Goal: Task Accomplishment & Management: Use online tool/utility

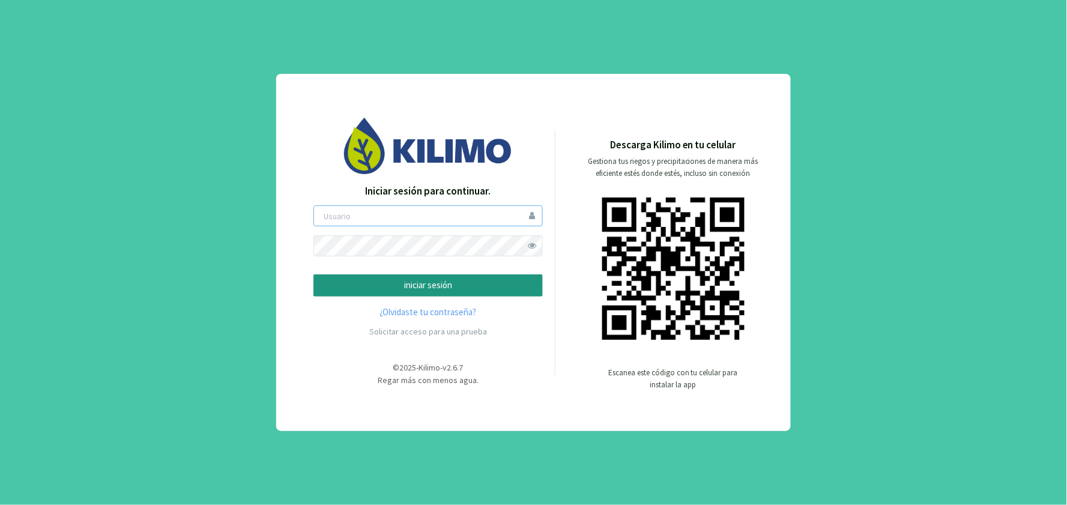
type input "hholch"
click at [434, 299] on div "Iniciar sesión para continuar. hholch iniciar sesión ¿Olvidaste tu contraseña? …" at bounding box center [428, 264] width 229 height 160
click at [434, 290] on p "iniciar sesión" at bounding box center [428, 286] width 209 height 14
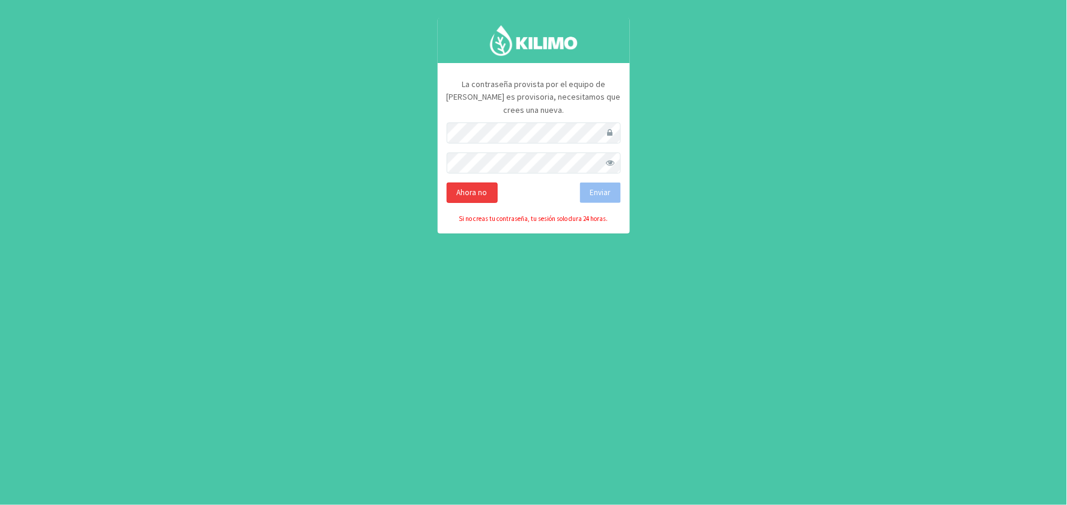
click at [478, 183] on div "Ahora no" at bounding box center [472, 193] width 51 height 20
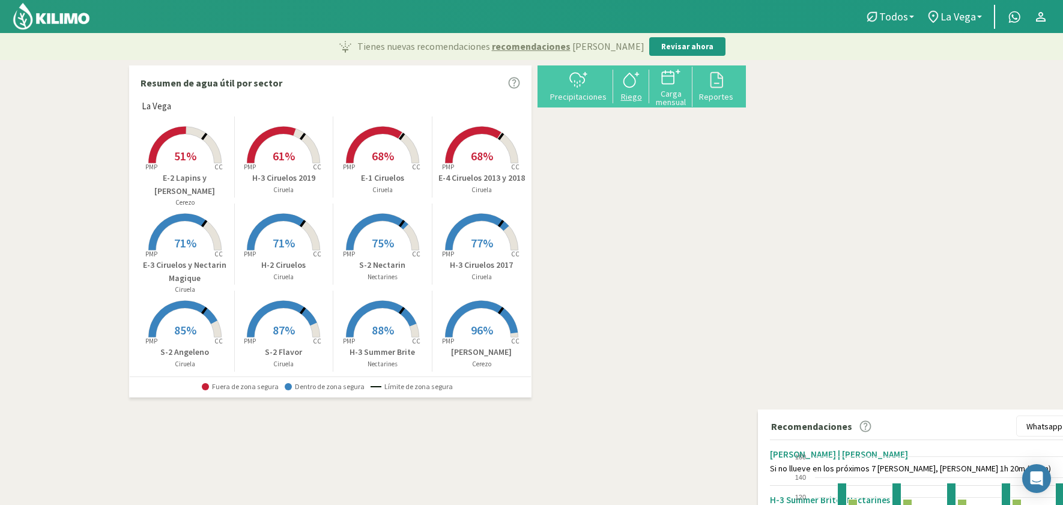
click at [641, 89] on icon at bounding box center [631, 79] width 19 height 19
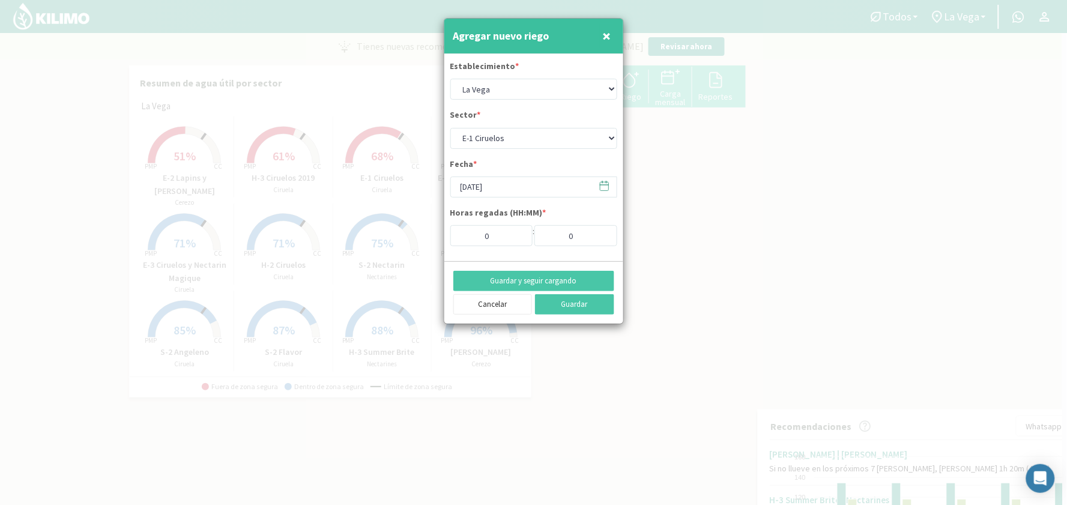
click at [604, 187] on icon at bounding box center [604, 185] width 11 height 11
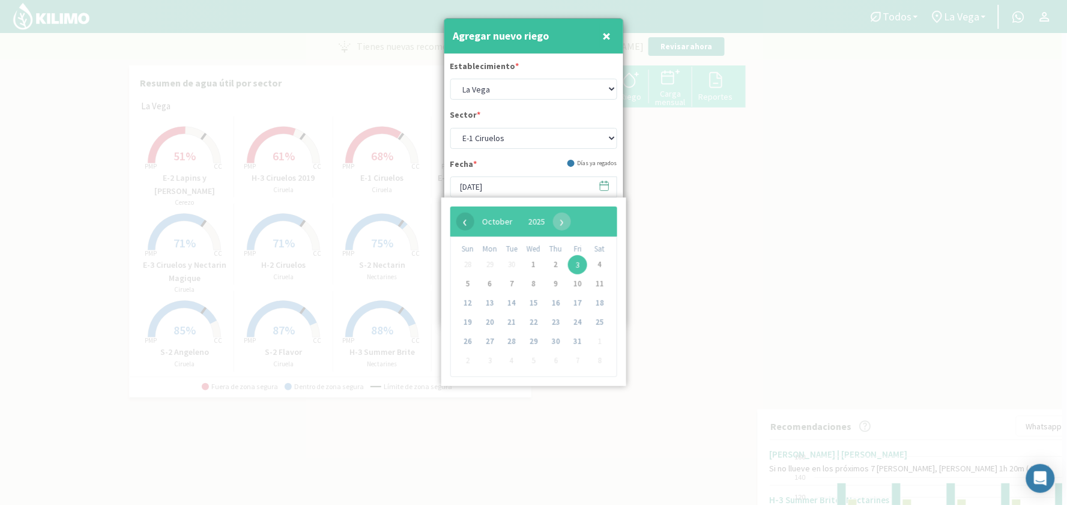
click at [461, 223] on span "‹" at bounding box center [465, 222] width 18 height 18
click at [607, 28] on span "×" at bounding box center [607, 36] width 8 height 20
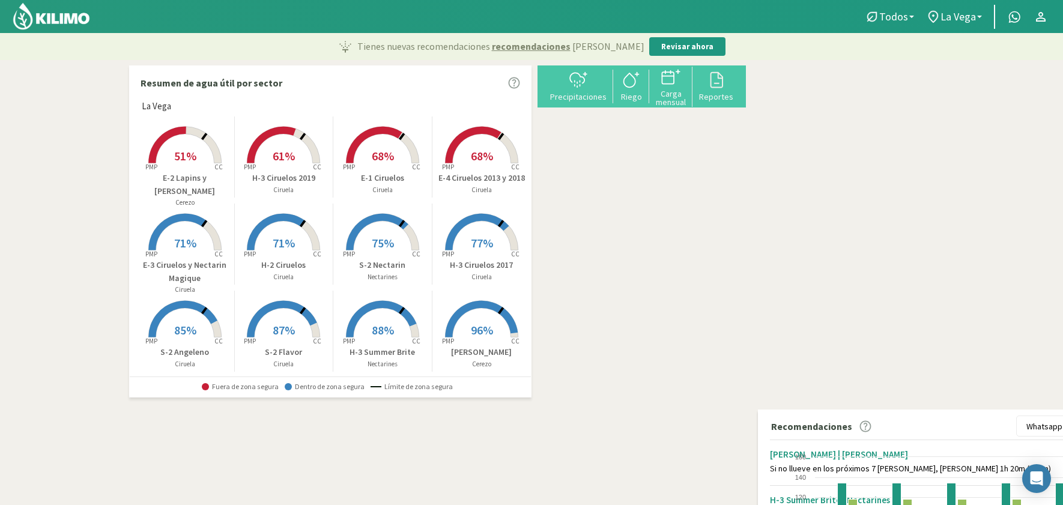
click at [187, 154] on span "51%" at bounding box center [185, 155] width 22 height 15
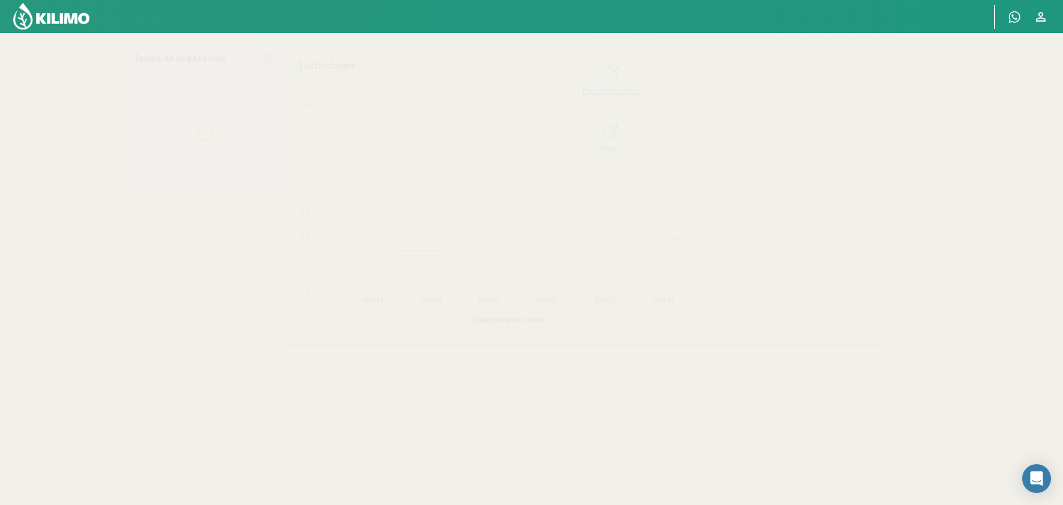
select select "1: Object"
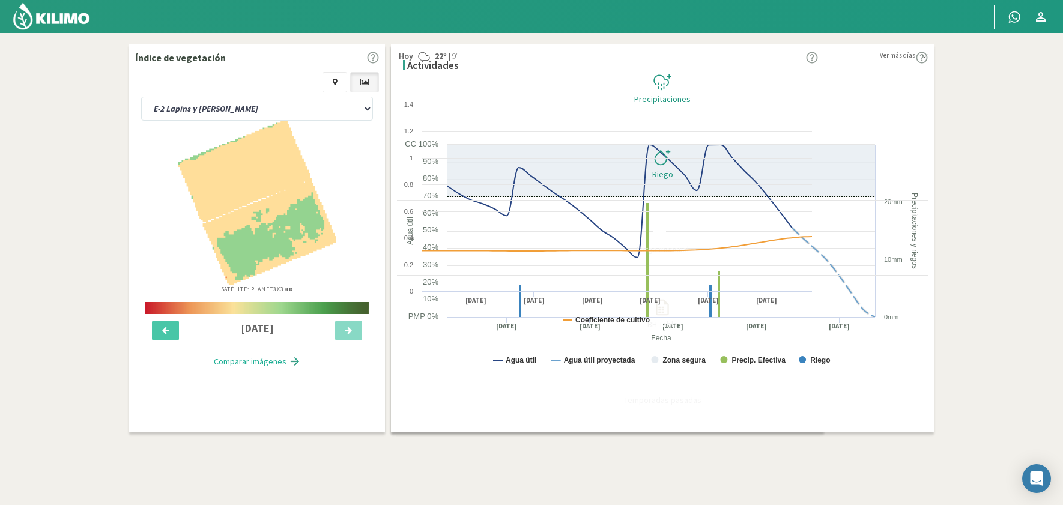
type input "2"
type input "30"
click at [672, 156] on icon at bounding box center [662, 157] width 19 height 19
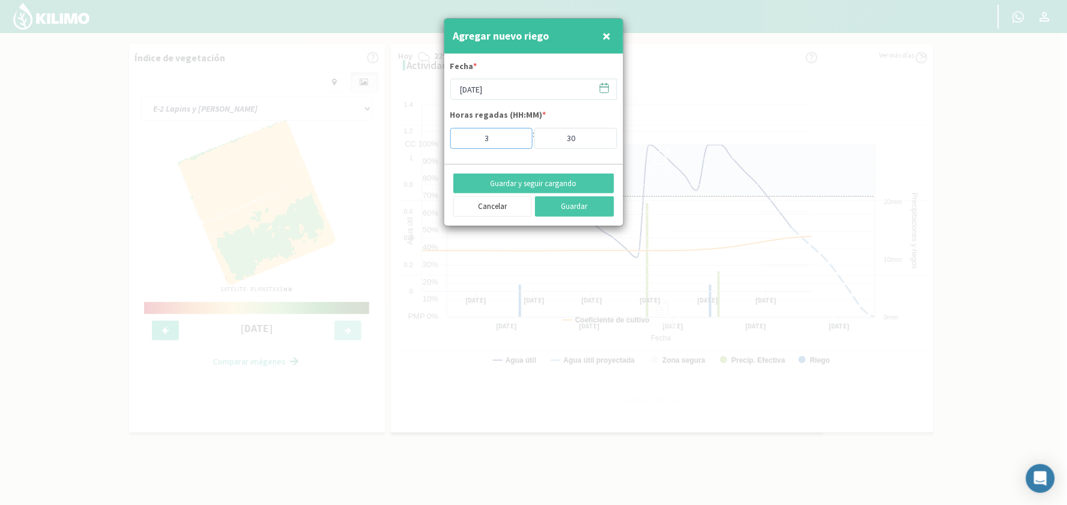
click at [514, 135] on input "3" at bounding box center [491, 138] width 83 height 21
type input "4"
click at [514, 135] on input "4" at bounding box center [491, 138] width 83 height 21
click at [602, 135] on input "31" at bounding box center [576, 138] width 83 height 21
click at [602, 135] on input "32" at bounding box center [576, 138] width 83 height 21
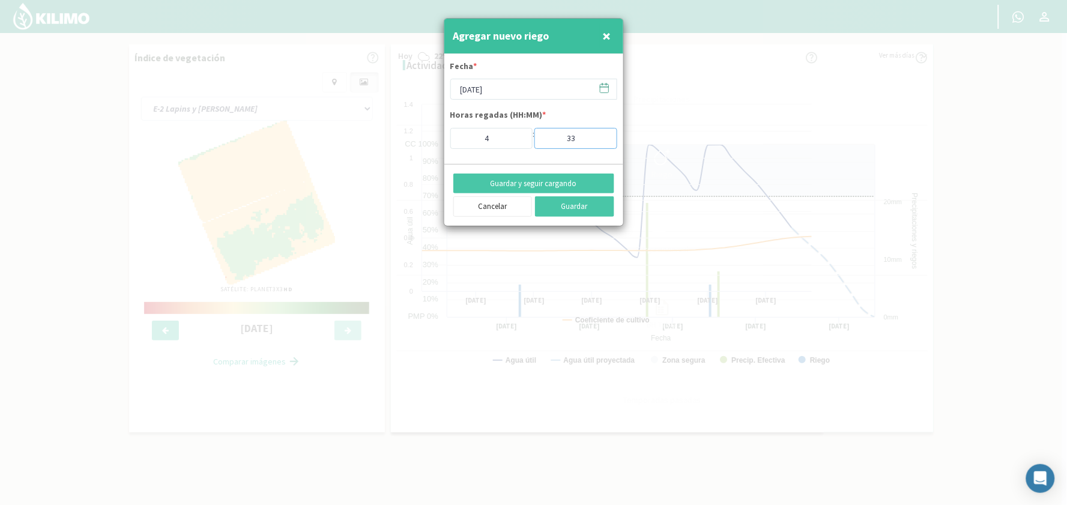
click at [602, 135] on input "33" at bounding box center [576, 138] width 83 height 21
click at [602, 135] on input "34" at bounding box center [576, 138] width 83 height 21
click at [602, 135] on input "55" at bounding box center [576, 138] width 83 height 21
click at [602, 135] on input "56" at bounding box center [576, 138] width 83 height 21
click at [602, 135] on input "57" at bounding box center [576, 138] width 83 height 21
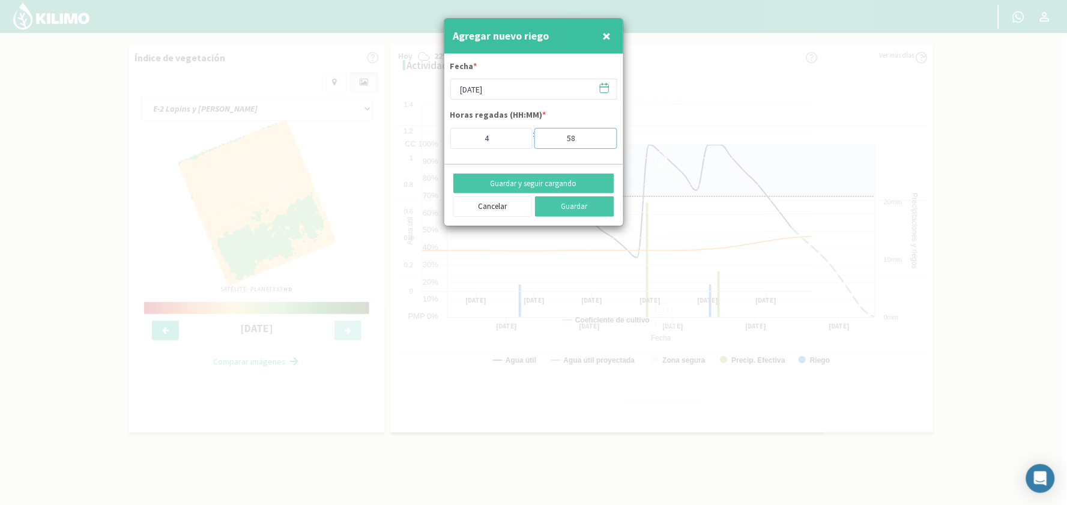
click at [602, 135] on input "58" at bounding box center [576, 138] width 83 height 21
click at [602, 135] on input "59" at bounding box center [576, 138] width 83 height 21
type input "0"
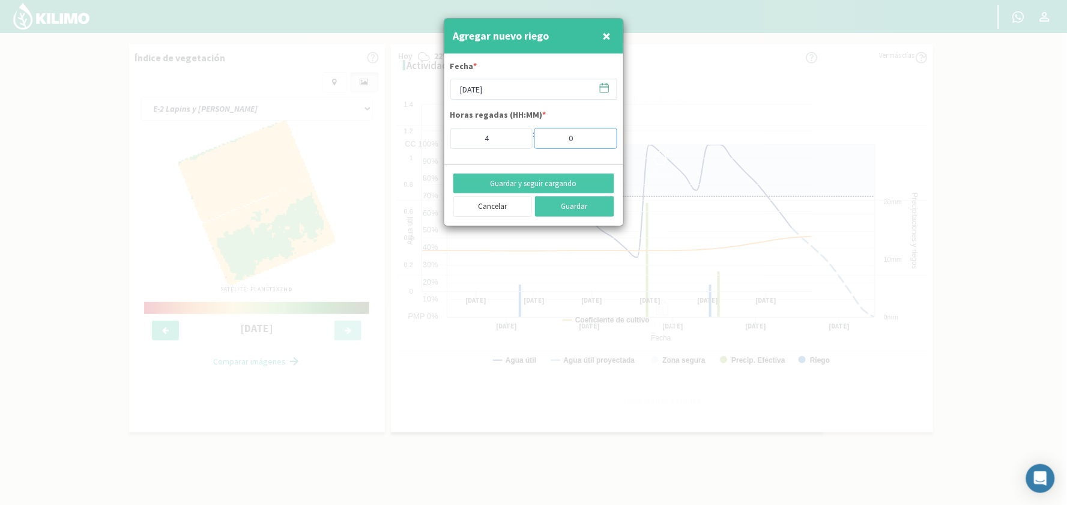
click at [602, 141] on input "0" at bounding box center [576, 138] width 83 height 21
click at [545, 181] on button "Guardar y seguir cargando" at bounding box center [533, 184] width 161 height 20
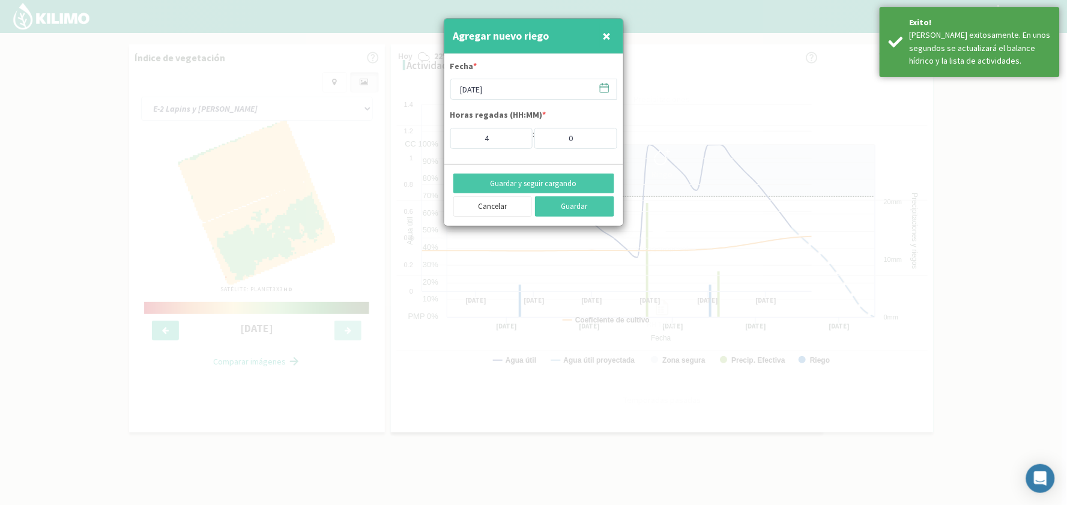
click at [608, 34] on span "×" at bounding box center [607, 36] width 8 height 20
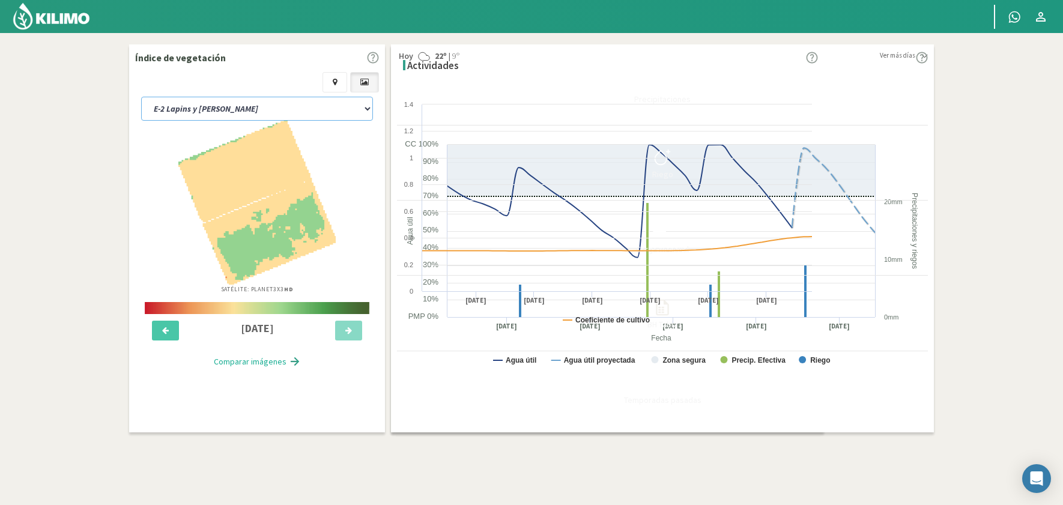
click at [256, 101] on select "E-1 Ciruelos E-2 Lapins y [PERSON_NAME] E-3 Ciruelos y Nectarin Magique E-4 Cir…" at bounding box center [257, 109] width 232 height 24
